Goal: Task Accomplishment & Management: Use online tool/utility

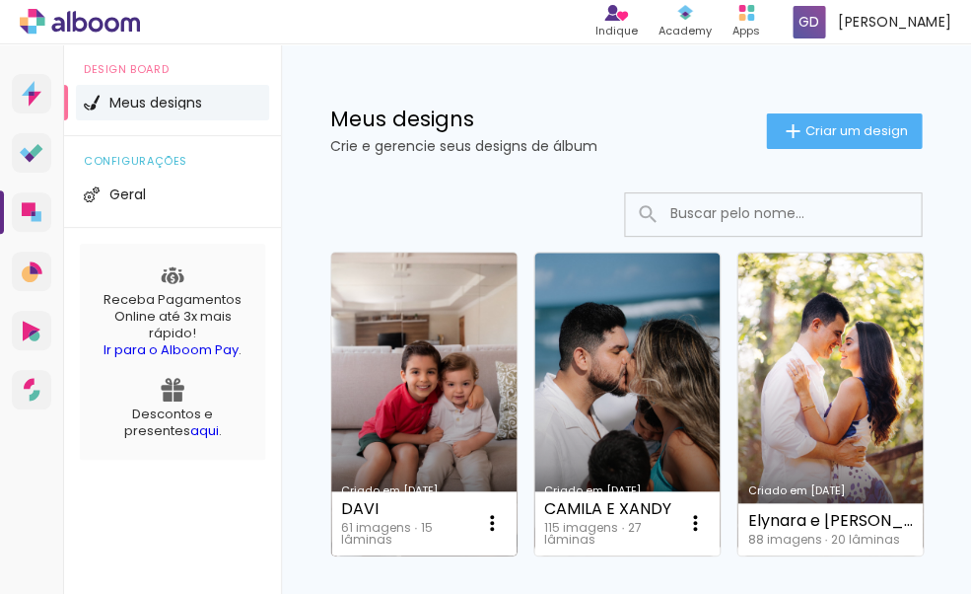
click at [396, 340] on link "Criado em [DATE]" at bounding box center [423, 403] width 185 height 303
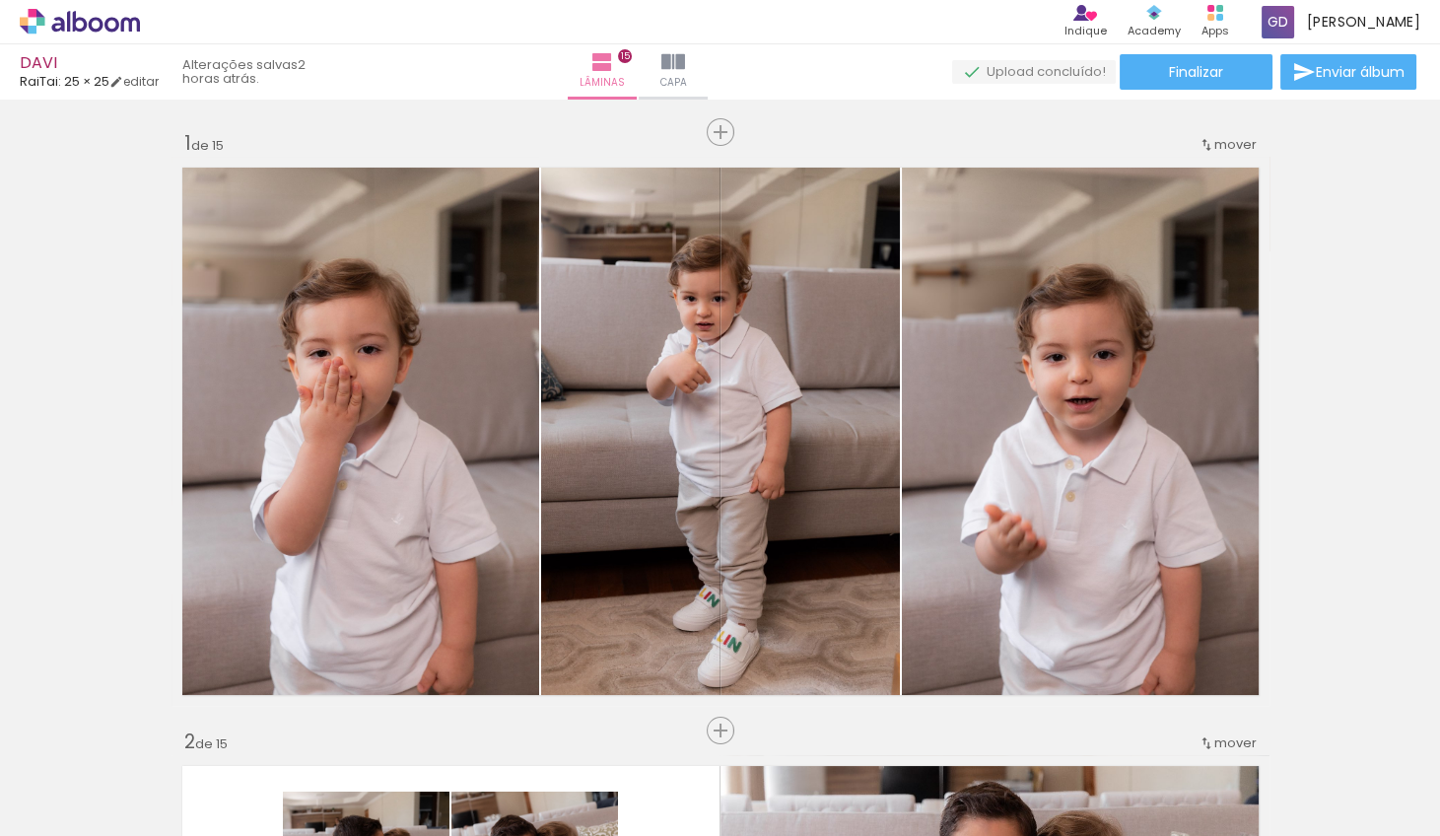
click at [0, 0] on input "Todas as fotos" at bounding box center [0, 0] width 0 height 0
click at [0, 0] on slot "Não utilizadas" at bounding box center [0, 0] width 0 height 0
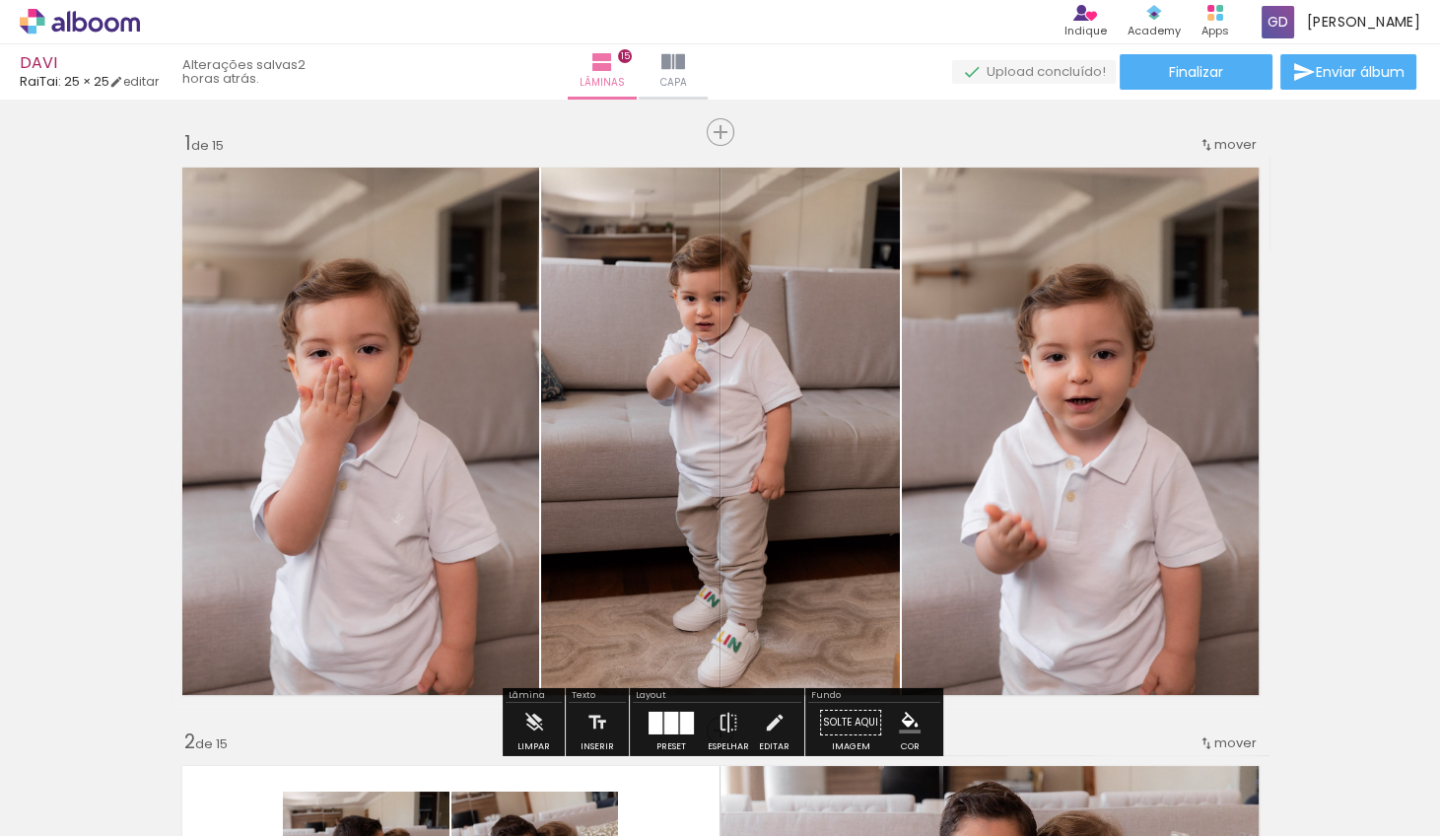
click at [0, 0] on input "Não utilizadas" at bounding box center [0, 0] width 0 height 0
click at [0, 0] on slot "Todas as fotos" at bounding box center [0, 0] width 0 height 0
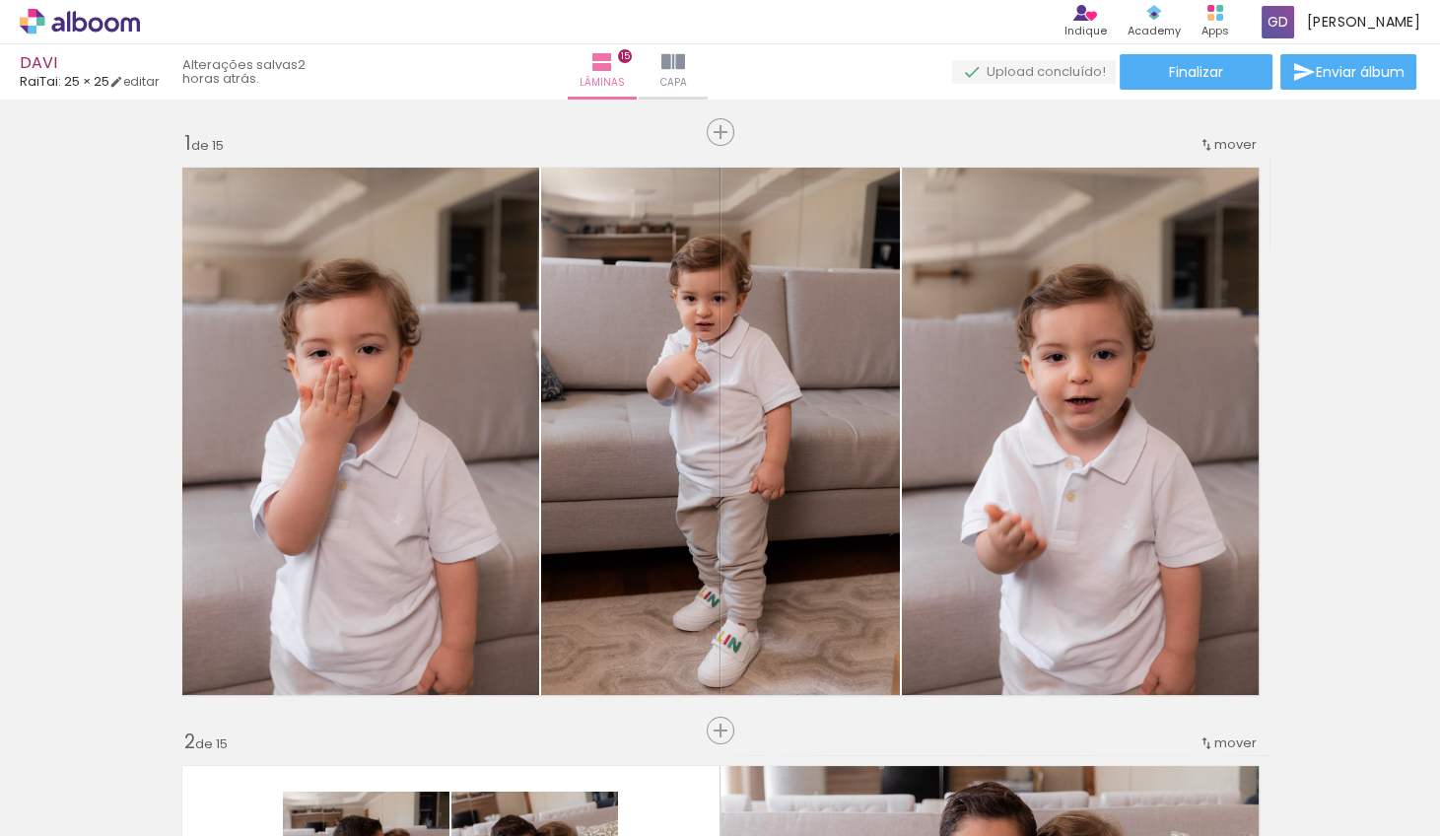
click at [0, 0] on input "Todas as fotos" at bounding box center [0, 0] width 0 height 0
click at [0, 0] on slot "Todas as fotos" at bounding box center [0, 0] width 0 height 0
click at [0, 0] on span "Adicionar Fotos" at bounding box center [0, 0] width 0 height 0
click at [0, 0] on input "file" at bounding box center [0, 0] width 0 height 0
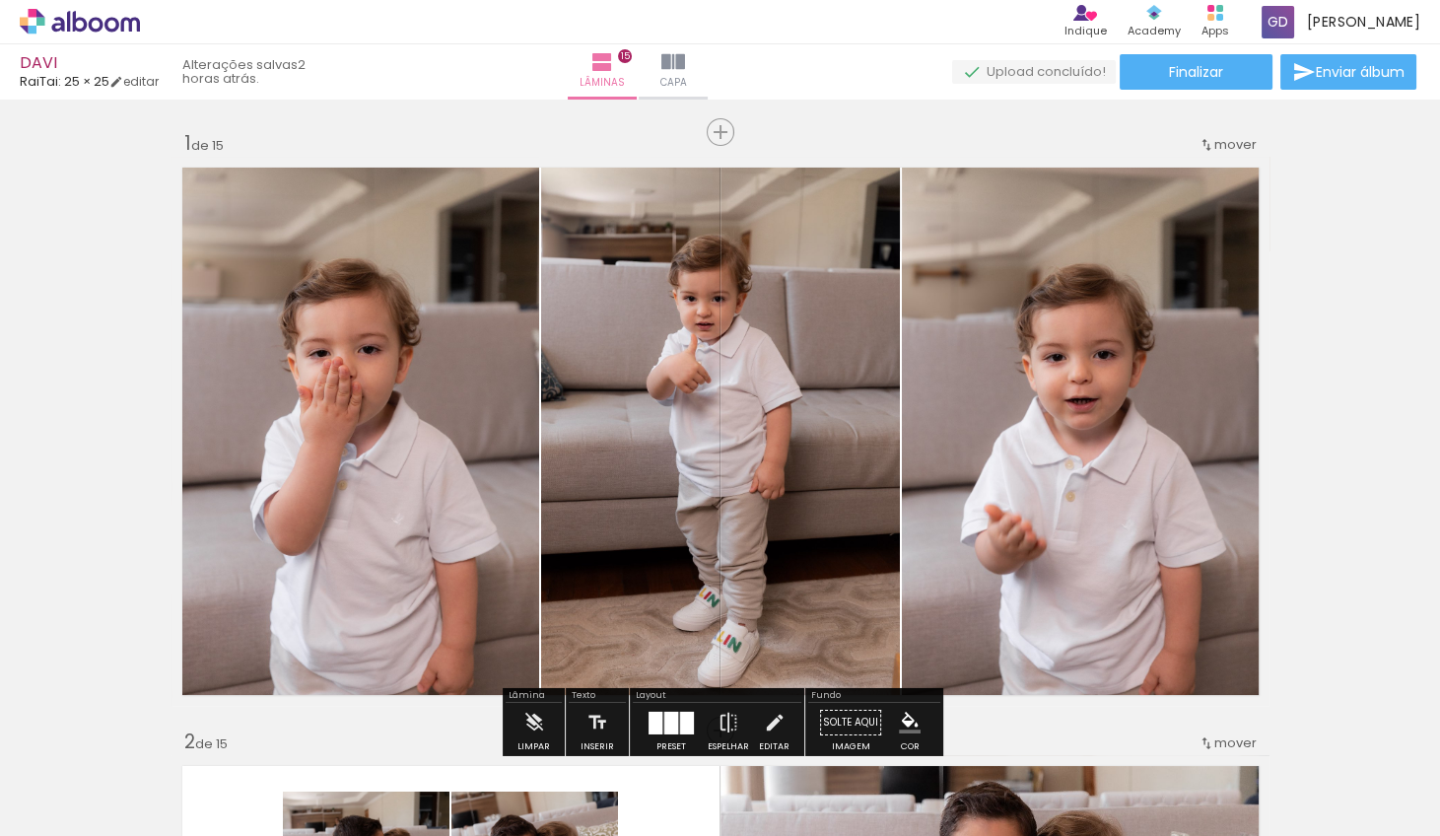
click at [0, 0] on input "Todas as fotos" at bounding box center [0, 0] width 0 height 0
click at [0, 0] on slot "Não utilizadas" at bounding box center [0, 0] width 0 height 0
click at [0, 0] on input "Não utilizadas" at bounding box center [0, 0] width 0 height 0
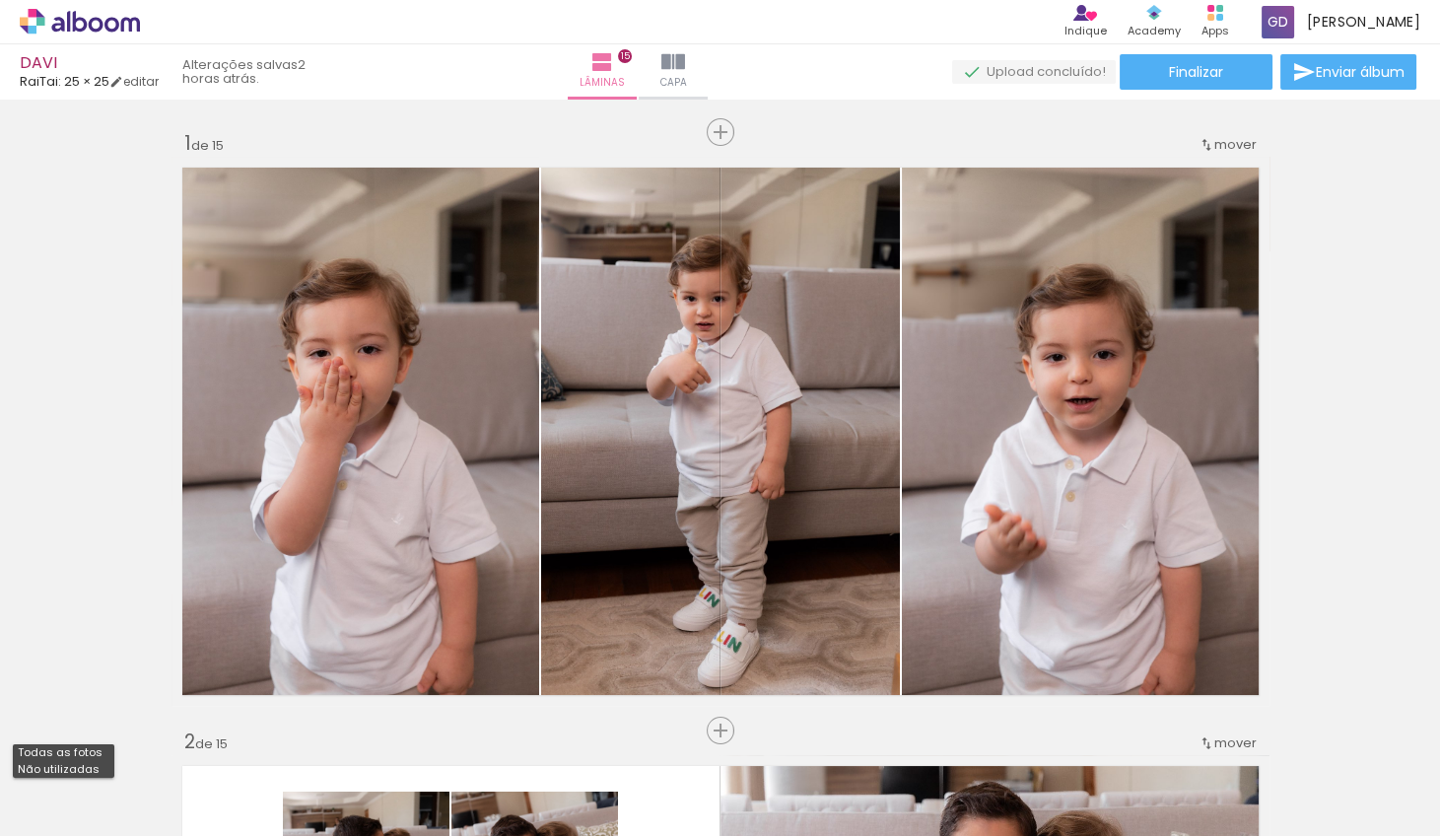
click at [0, 0] on slot "Todas as fotos" at bounding box center [0, 0] width 0 height 0
type input "Todas as fotos"
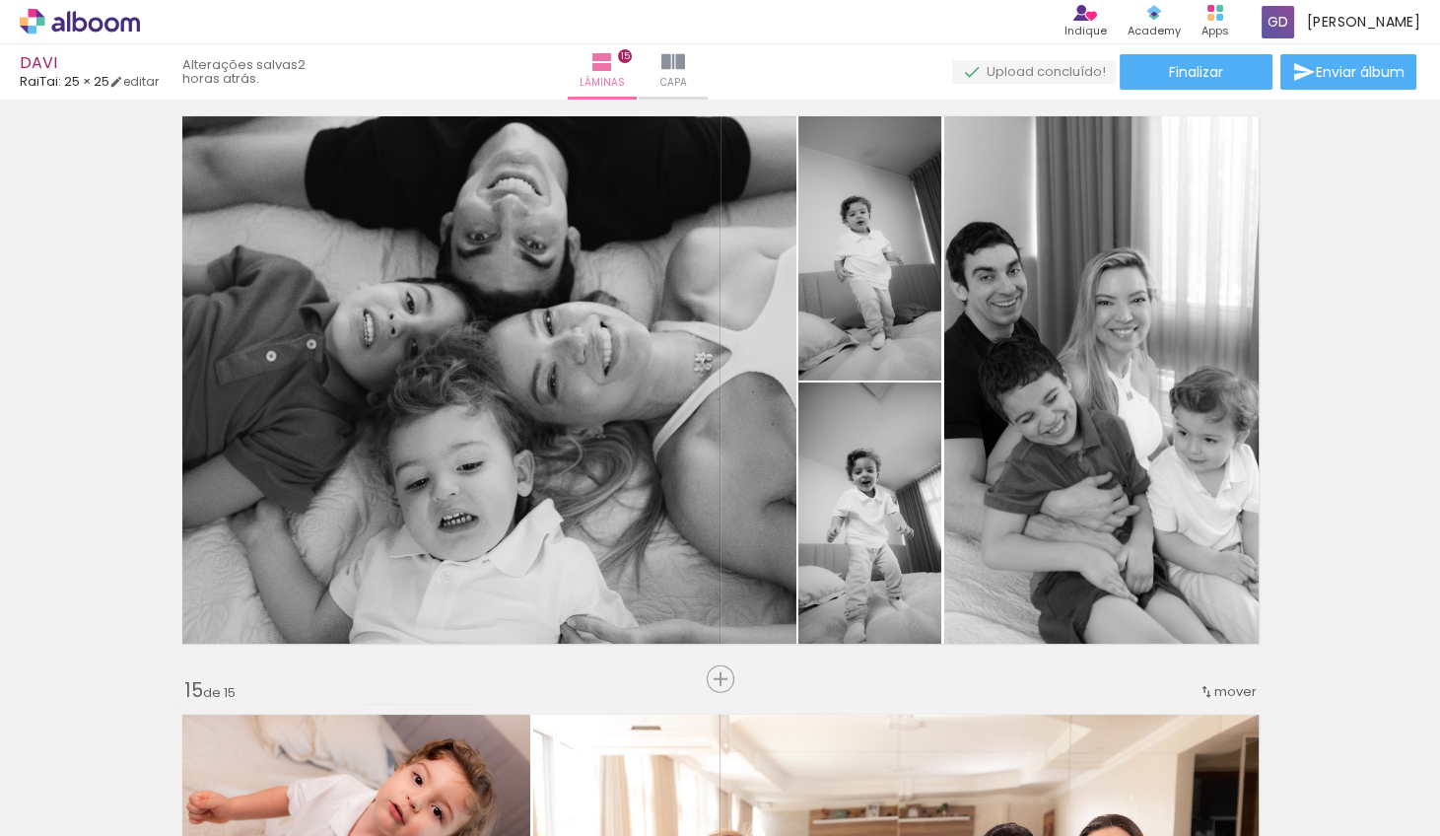
scroll to position [0, 5207]
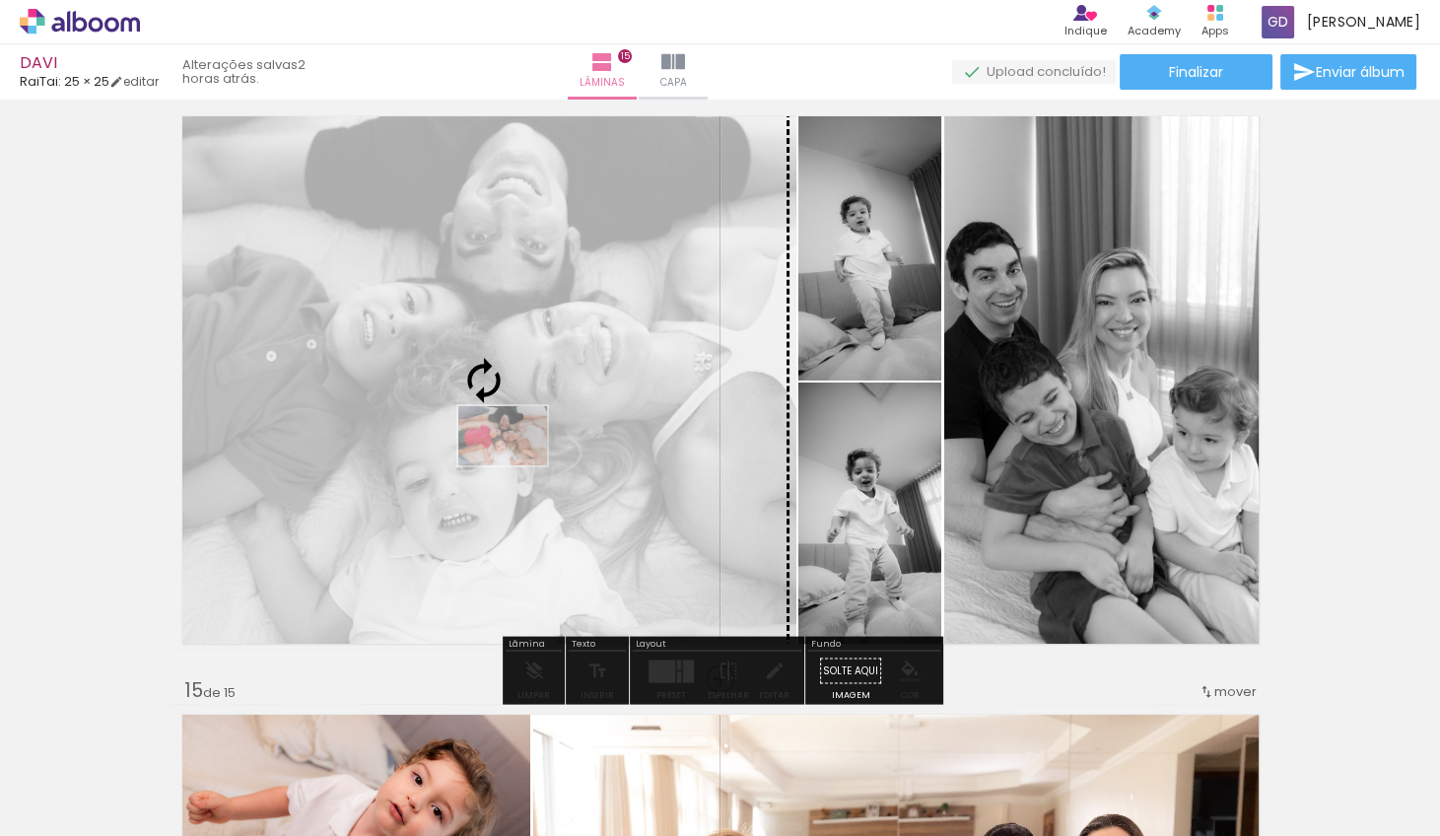
drag, startPoint x: 858, startPoint y: 790, endPoint x: 517, endPoint y: 465, distance: 470.7
click at [517, 465] on quentale-workspace at bounding box center [720, 418] width 1440 height 836
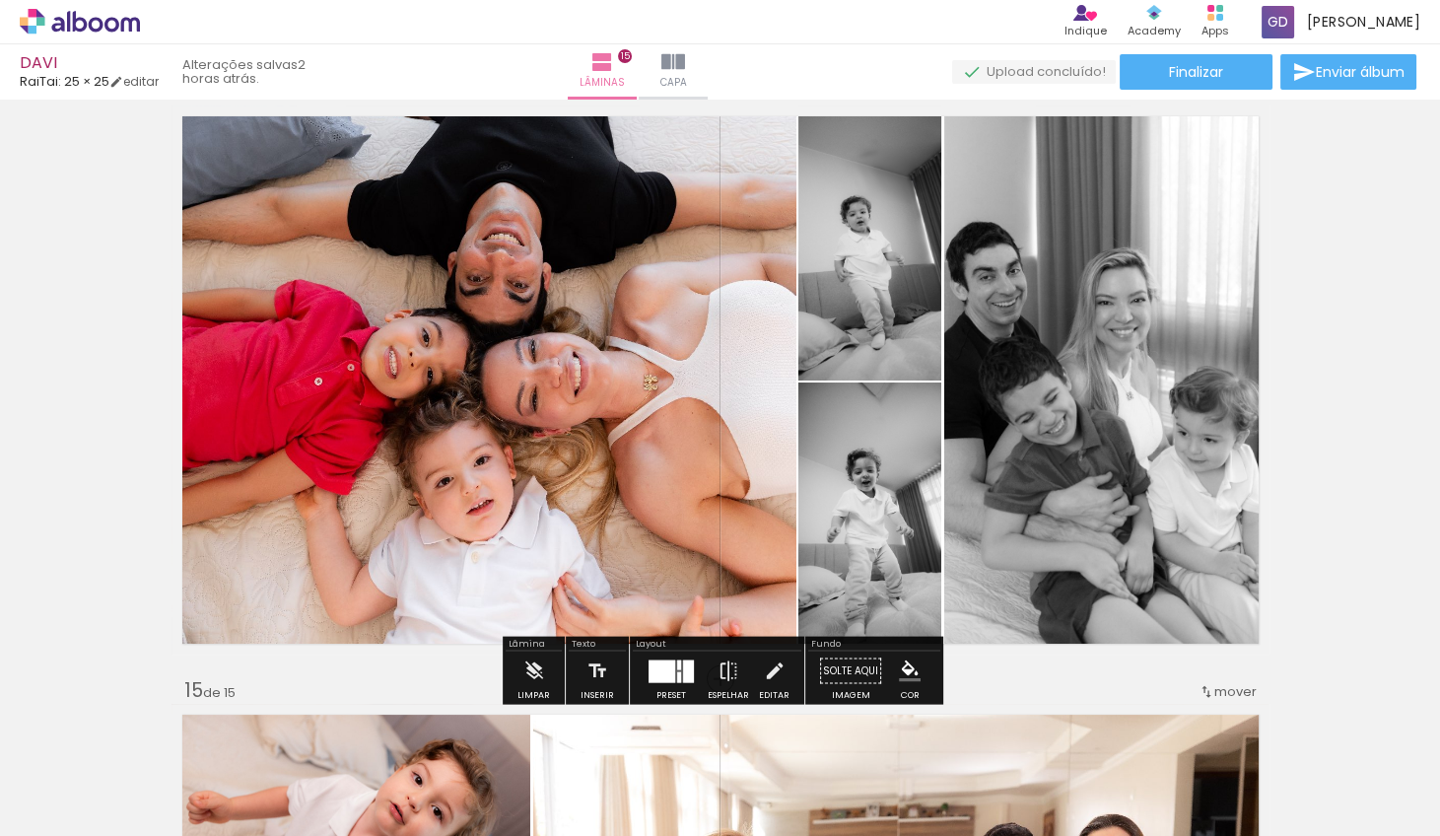
click at [335, 138] on paper-button "P&B" at bounding box center [334, 126] width 30 height 30
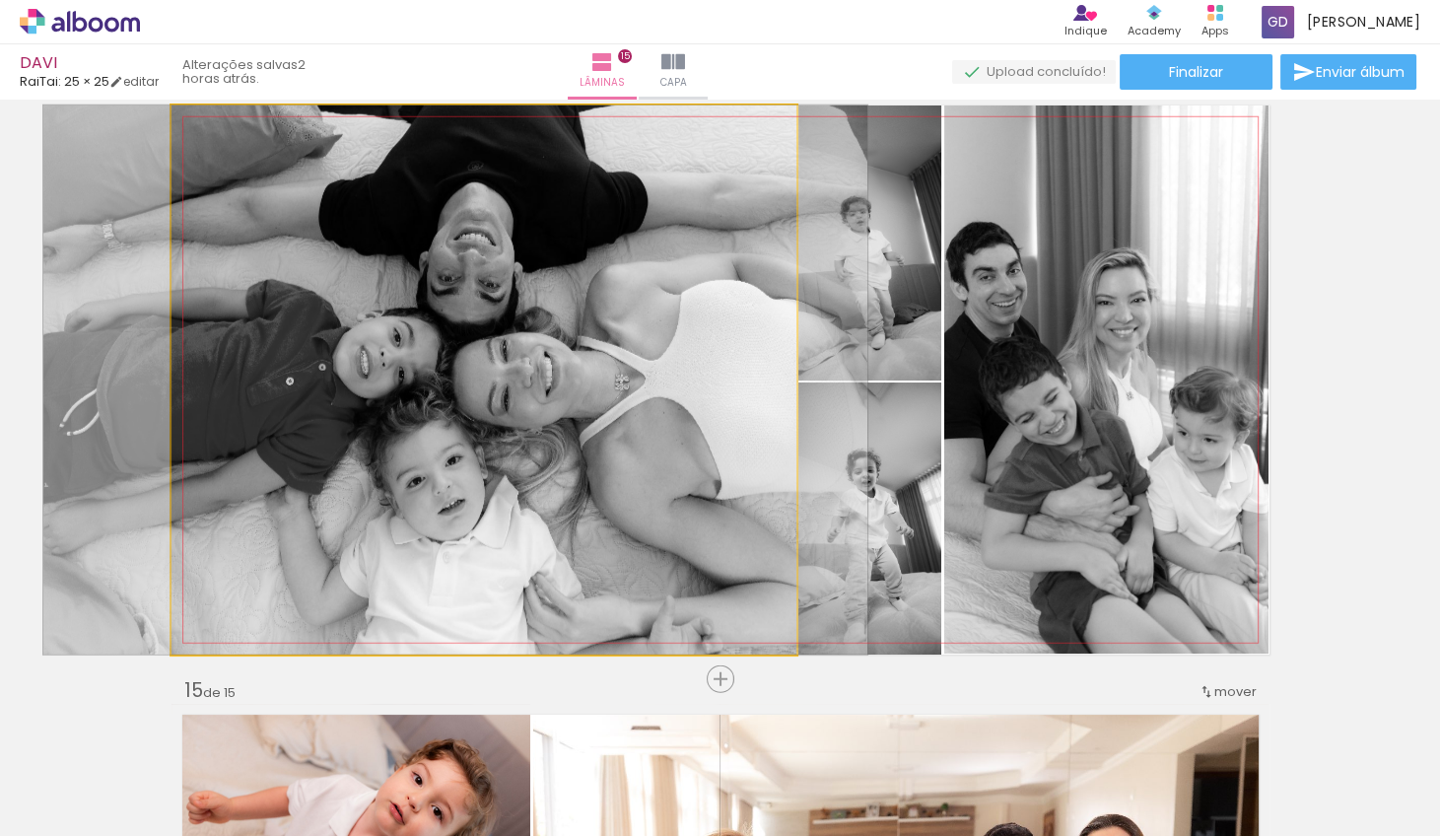
drag, startPoint x: 505, startPoint y: 257, endPoint x: 476, endPoint y: 249, distance: 29.7
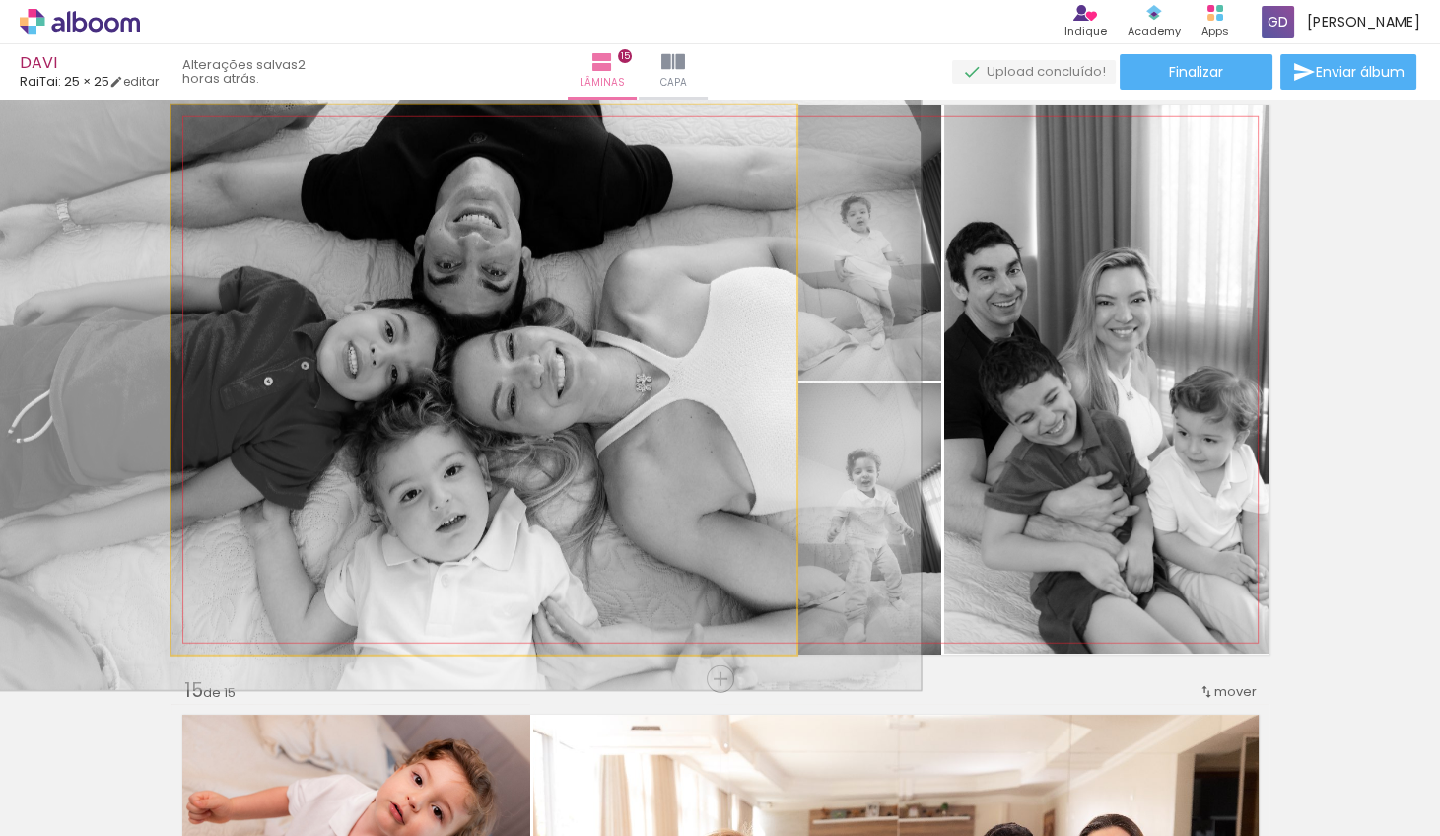
type paper-slider "113"
click at [227, 127] on div at bounding box center [226, 126] width 18 height 18
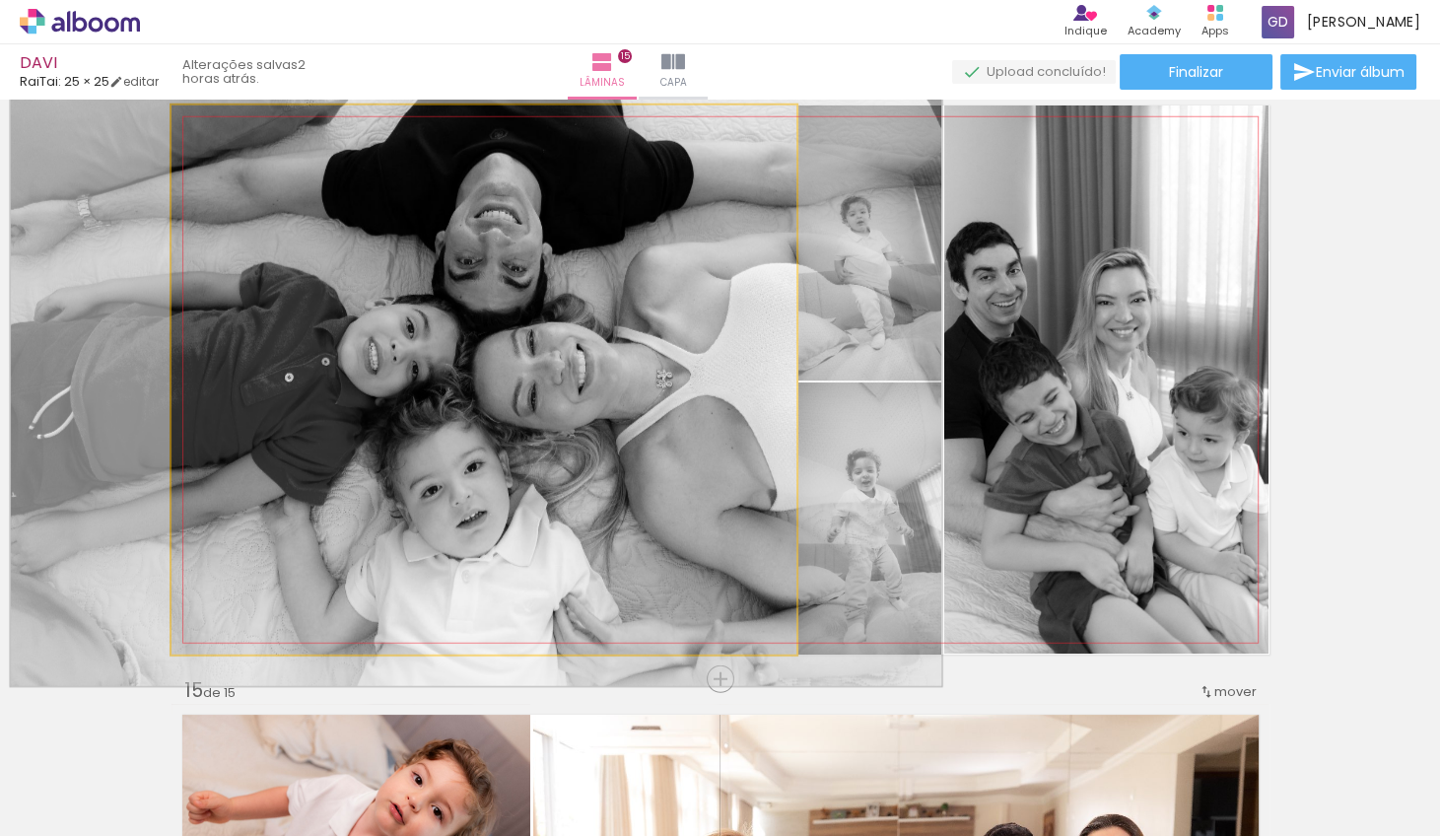
drag, startPoint x: 431, startPoint y: 269, endPoint x: 452, endPoint y: 265, distance: 21.1
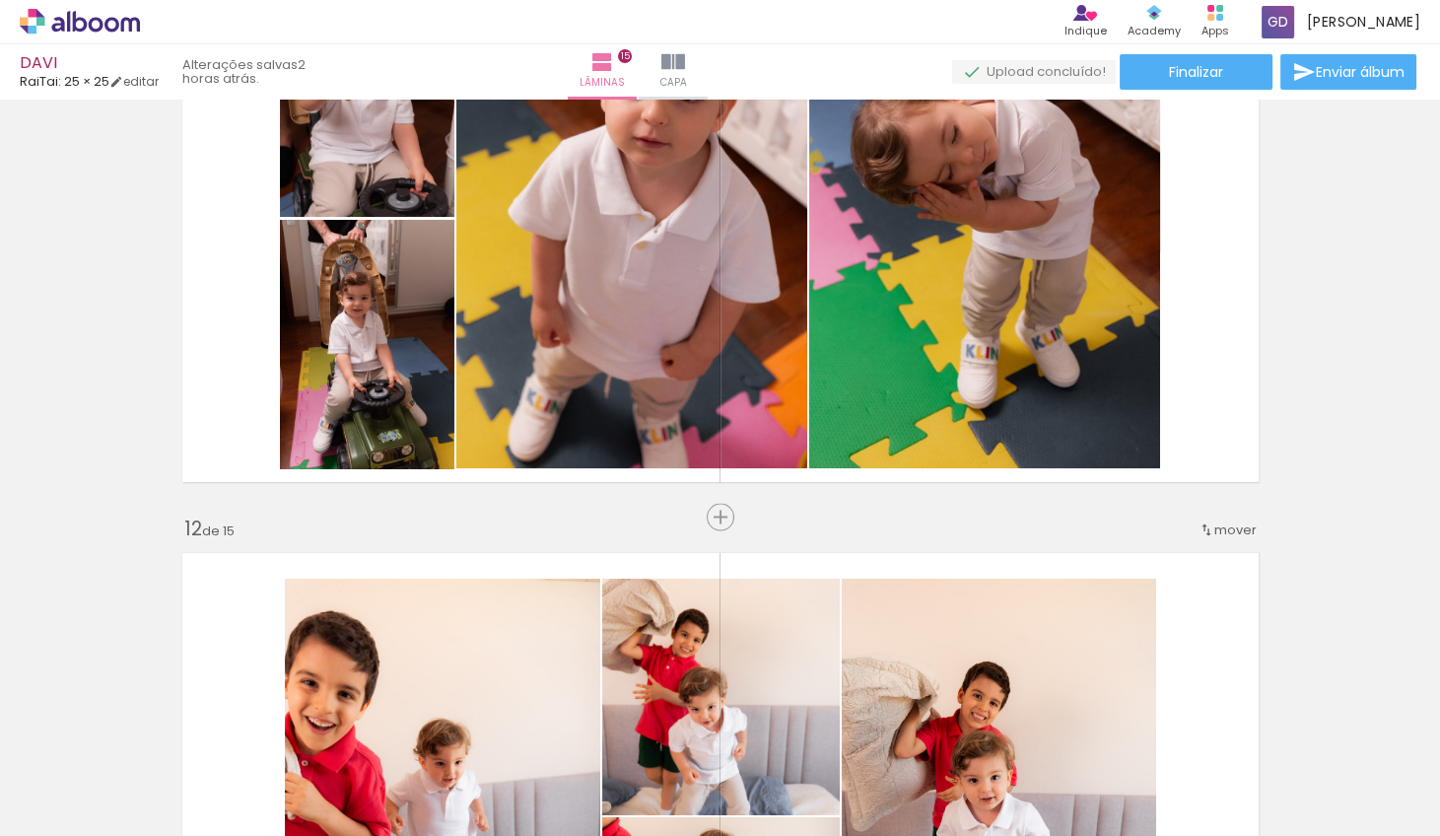
scroll to position [5865, 0]
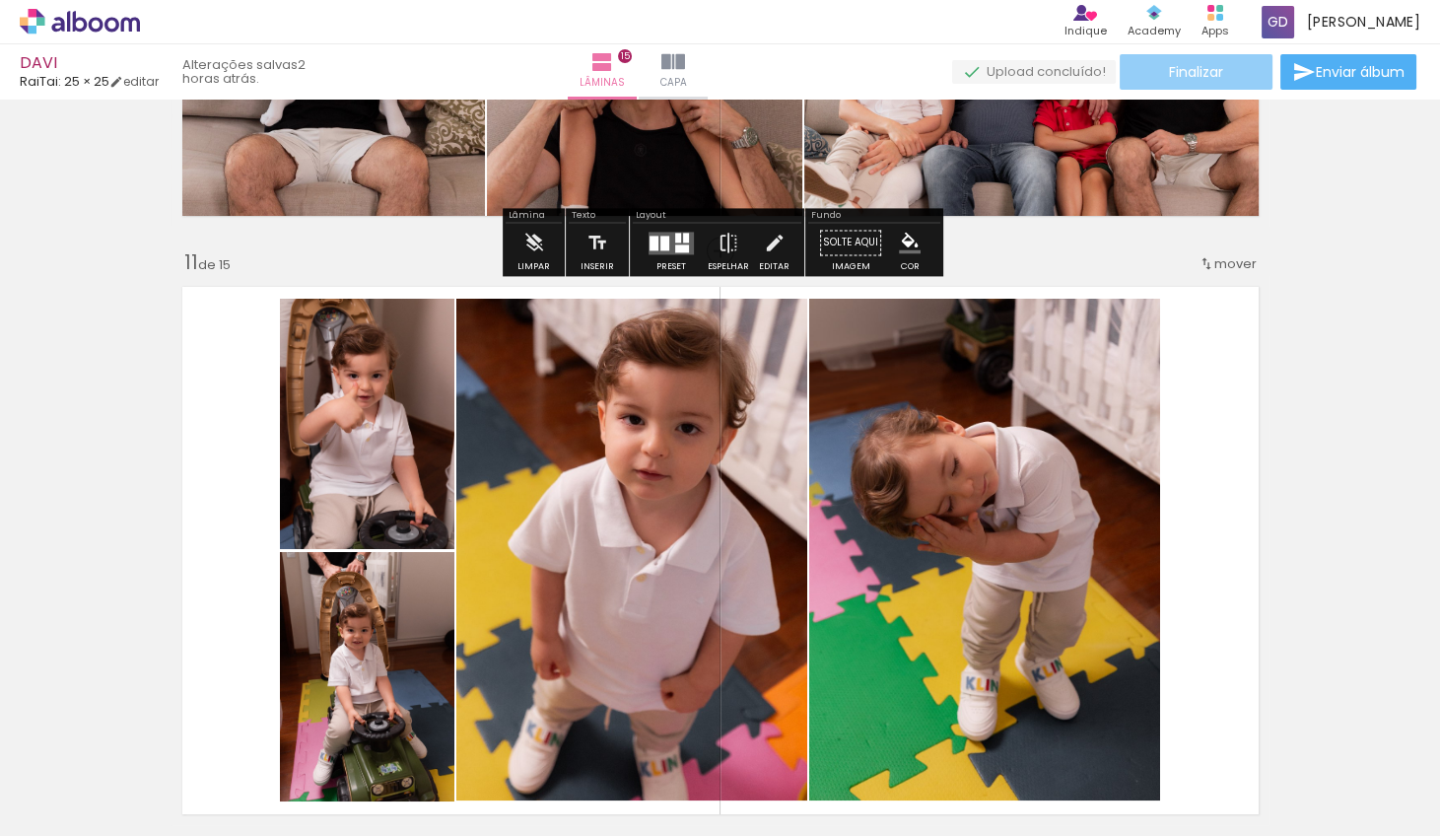
click at [970, 79] on span "Finalizar" at bounding box center [1196, 72] width 54 height 14
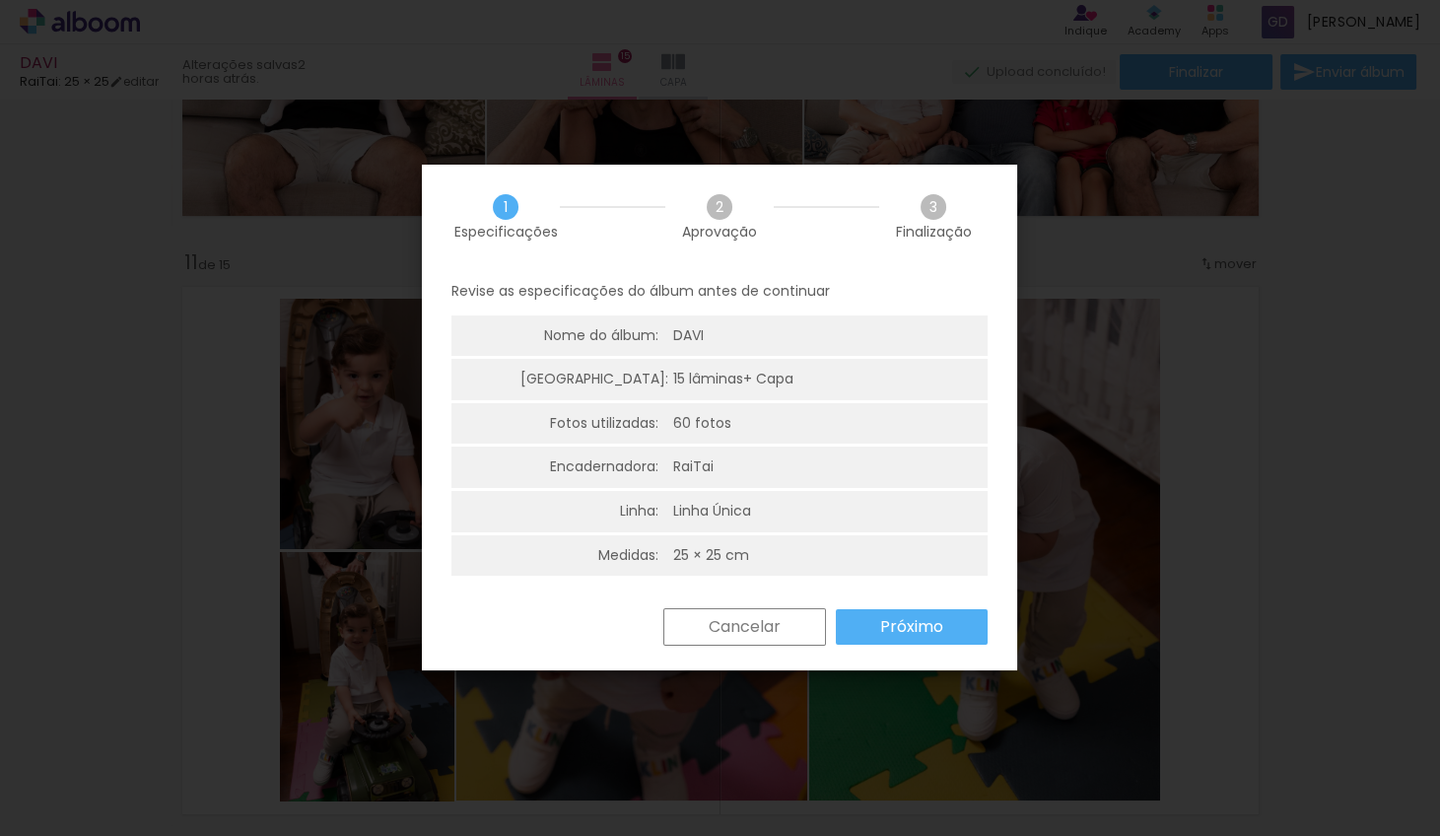
click at [0, 0] on paper-button "Próximo" at bounding box center [0, 0] width 0 height 0
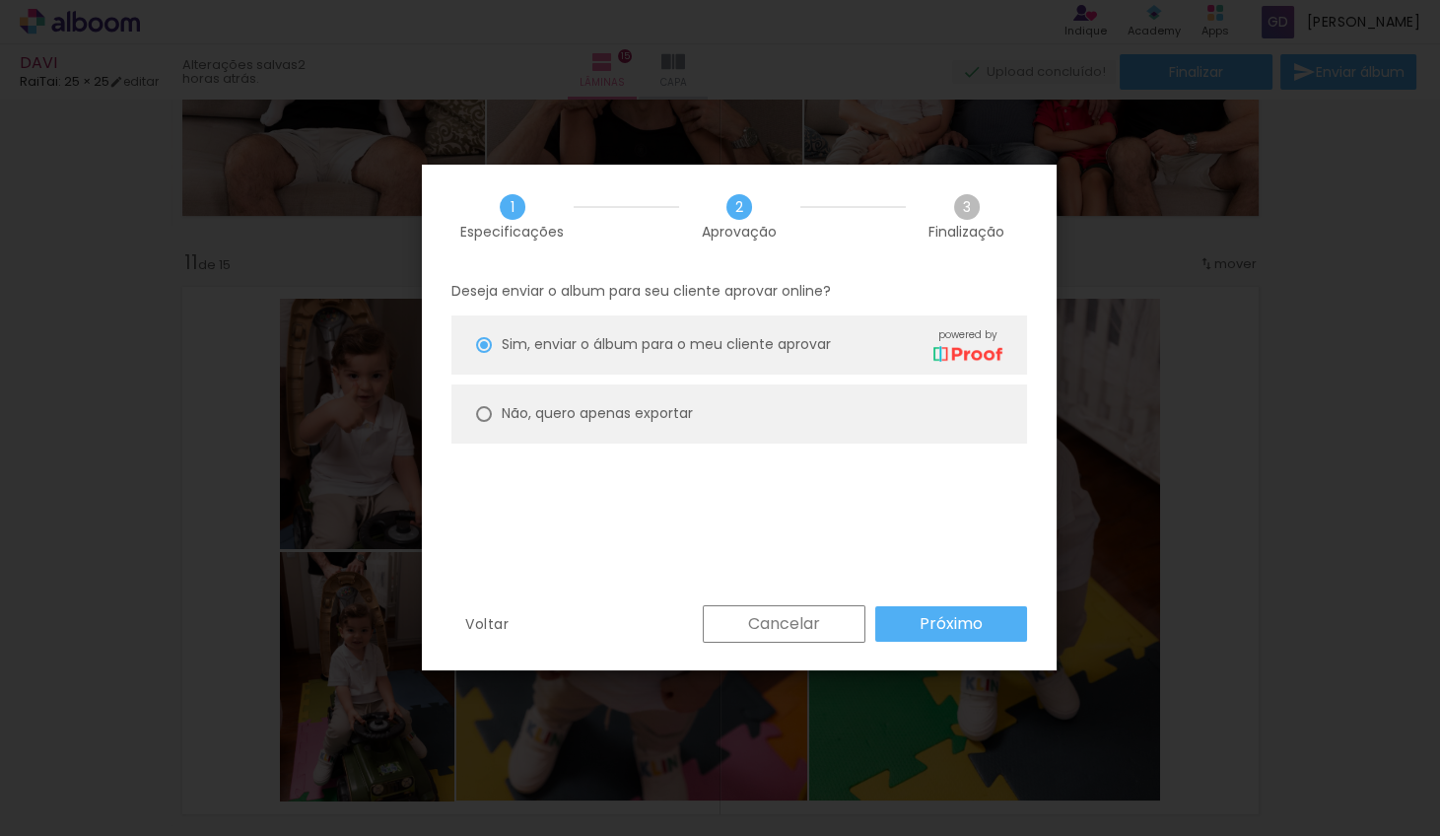
click at [0, 0] on paper-radio-button "Não, quero apenas exportar" at bounding box center [0, 0] width 0 height 0
type paper-radio-button "on"
click at [0, 0] on slot "Próximo" at bounding box center [0, 0] width 0 height 0
